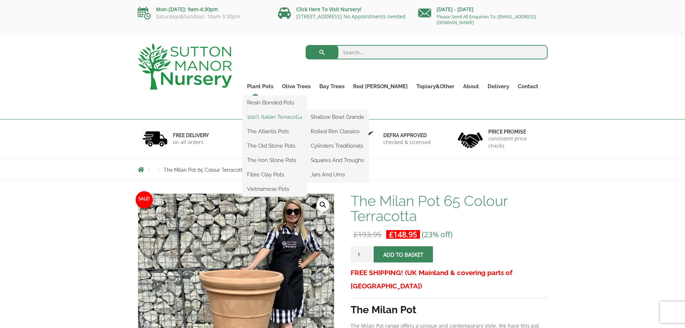
click at [297, 119] on link "100% Italian Terracotta" at bounding box center [275, 117] width 64 height 11
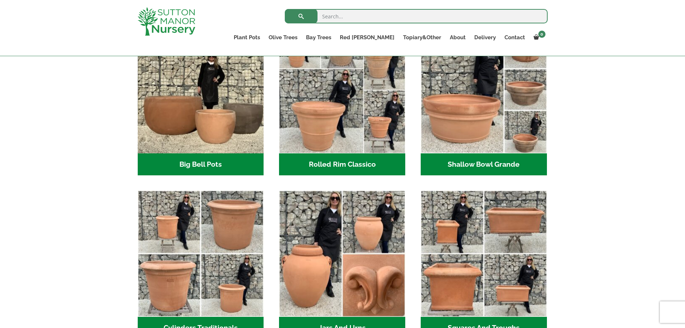
scroll to position [324, 0]
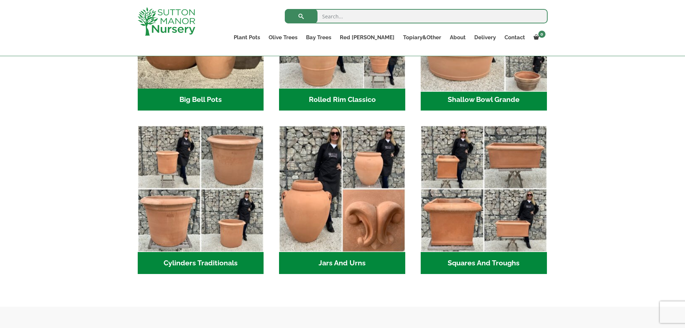
click at [461, 82] on img "Visit product category Shallow Bowl Grande" at bounding box center [484, 25] width 132 height 132
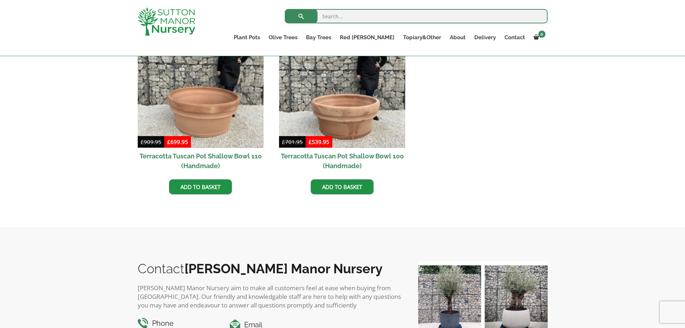
scroll to position [432, 0]
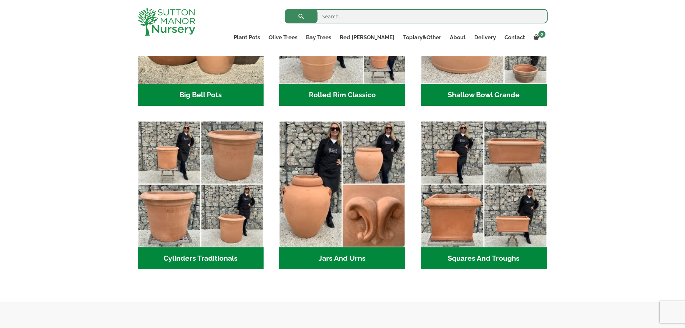
scroll to position [324, 0]
